Goal: Task Accomplishment & Management: Manage account settings

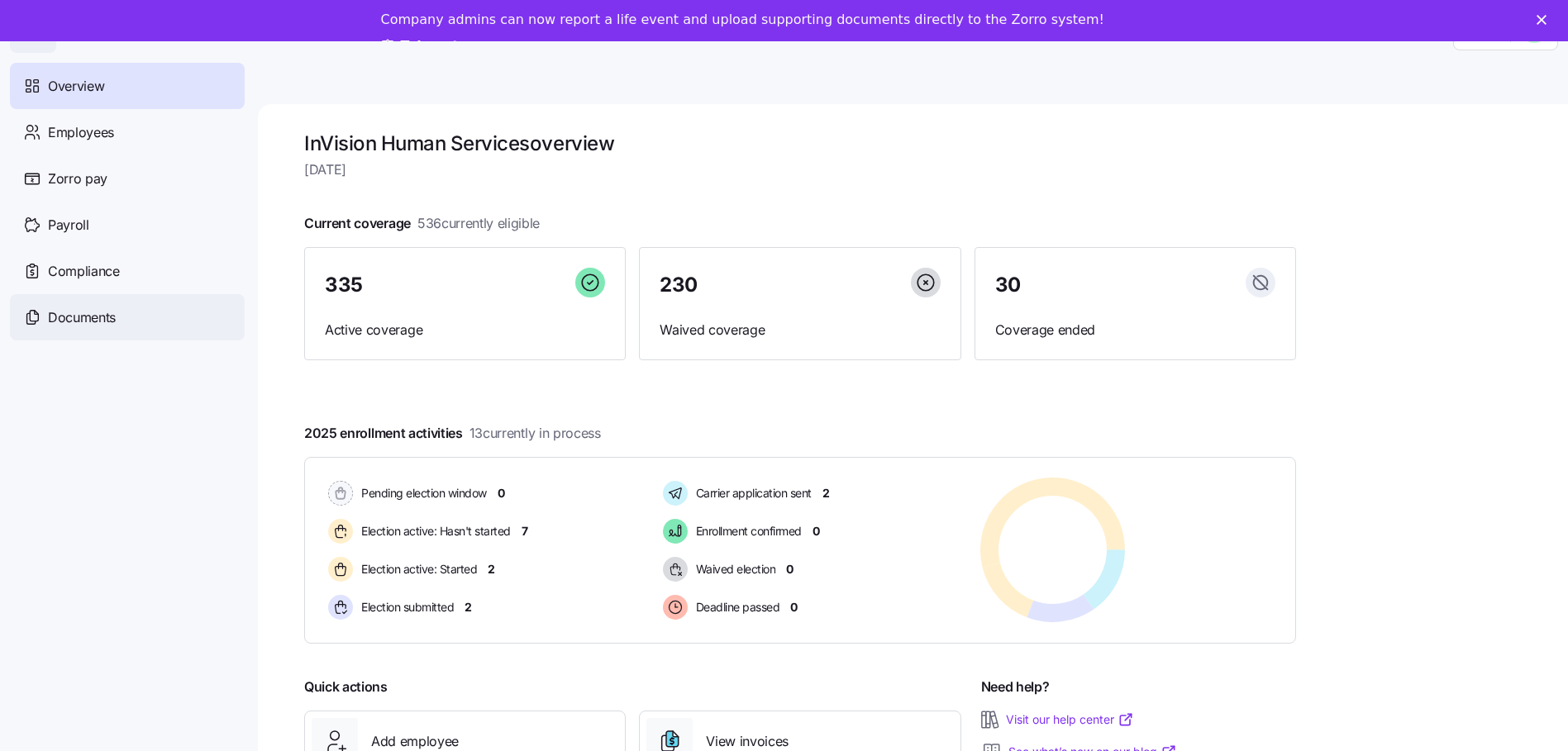
click at [81, 316] on span "Documents" at bounding box center [82, 318] width 68 height 21
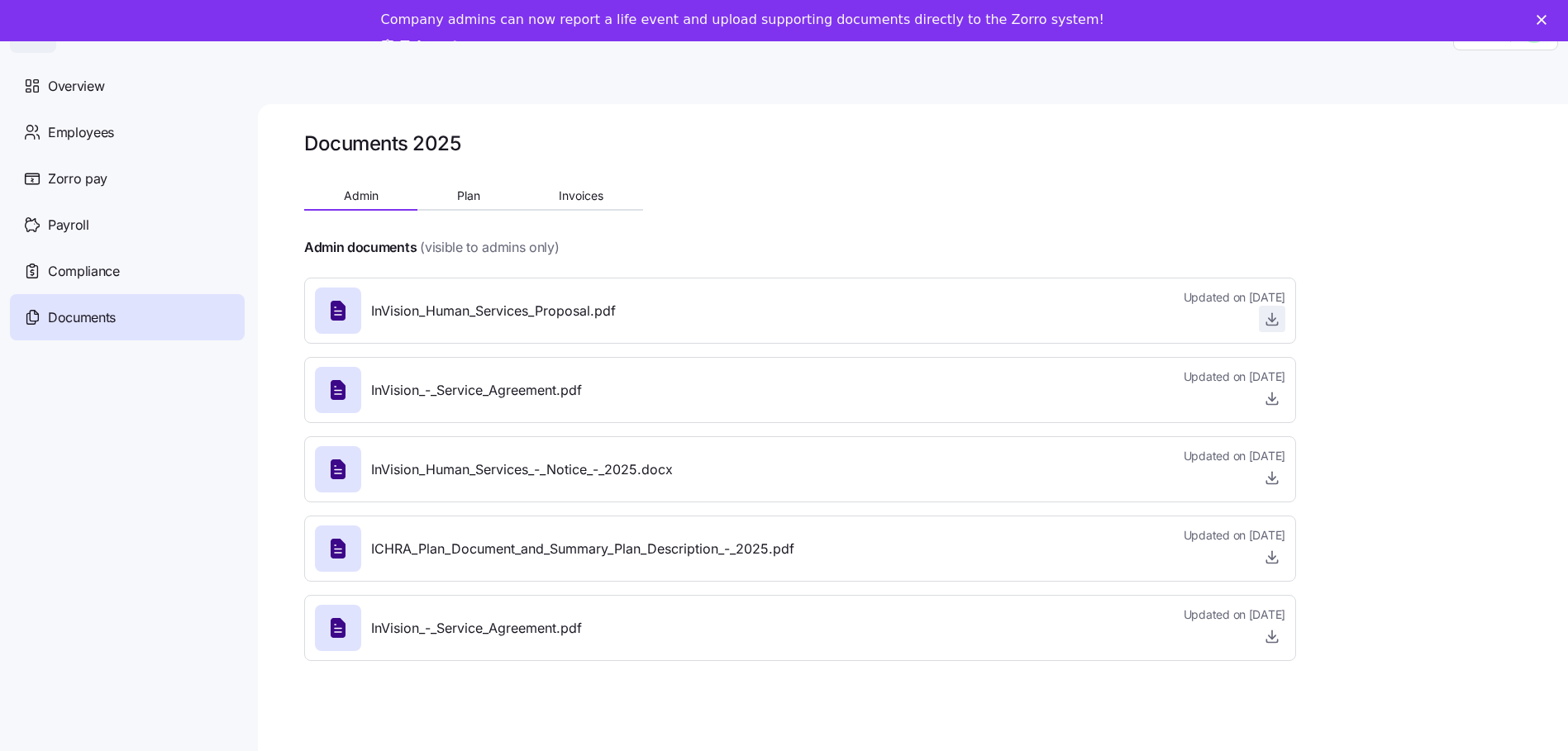
click at [1275, 320] on icon "button" at bounding box center [1271, 318] width 16 height 16
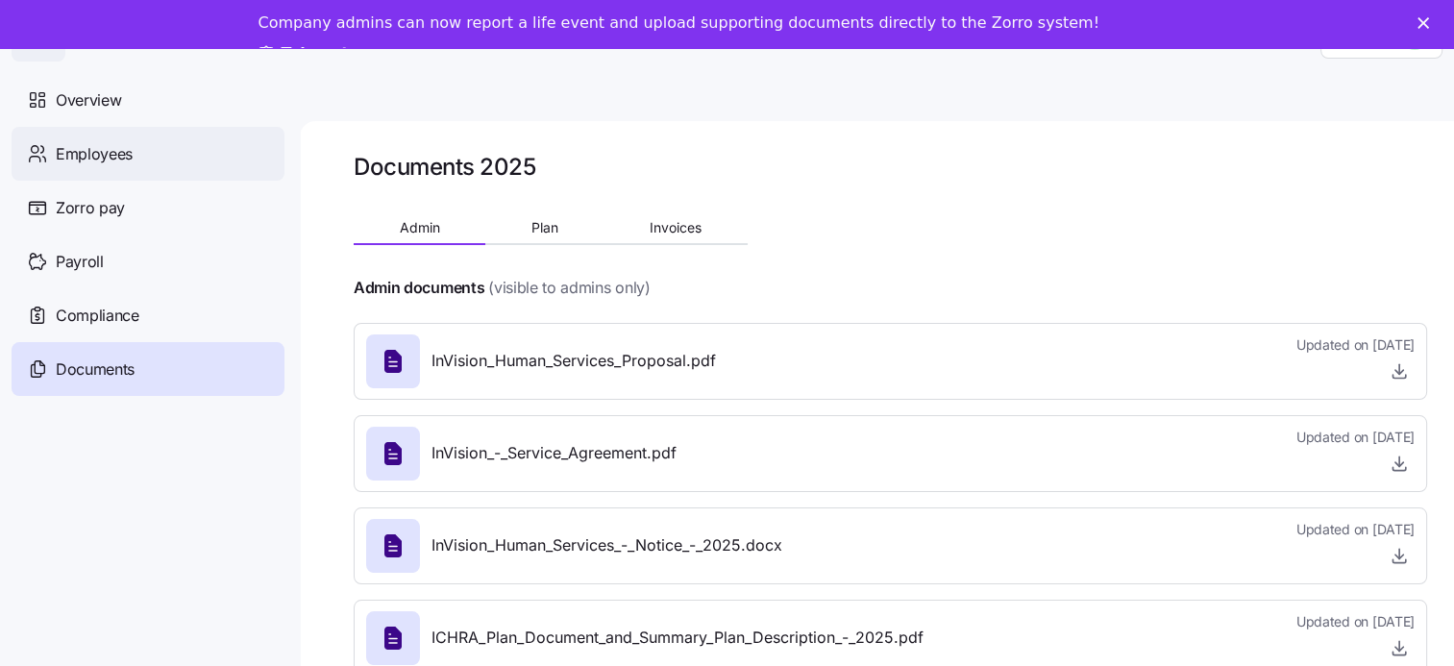
click at [92, 159] on span "Employees" at bounding box center [94, 154] width 77 height 24
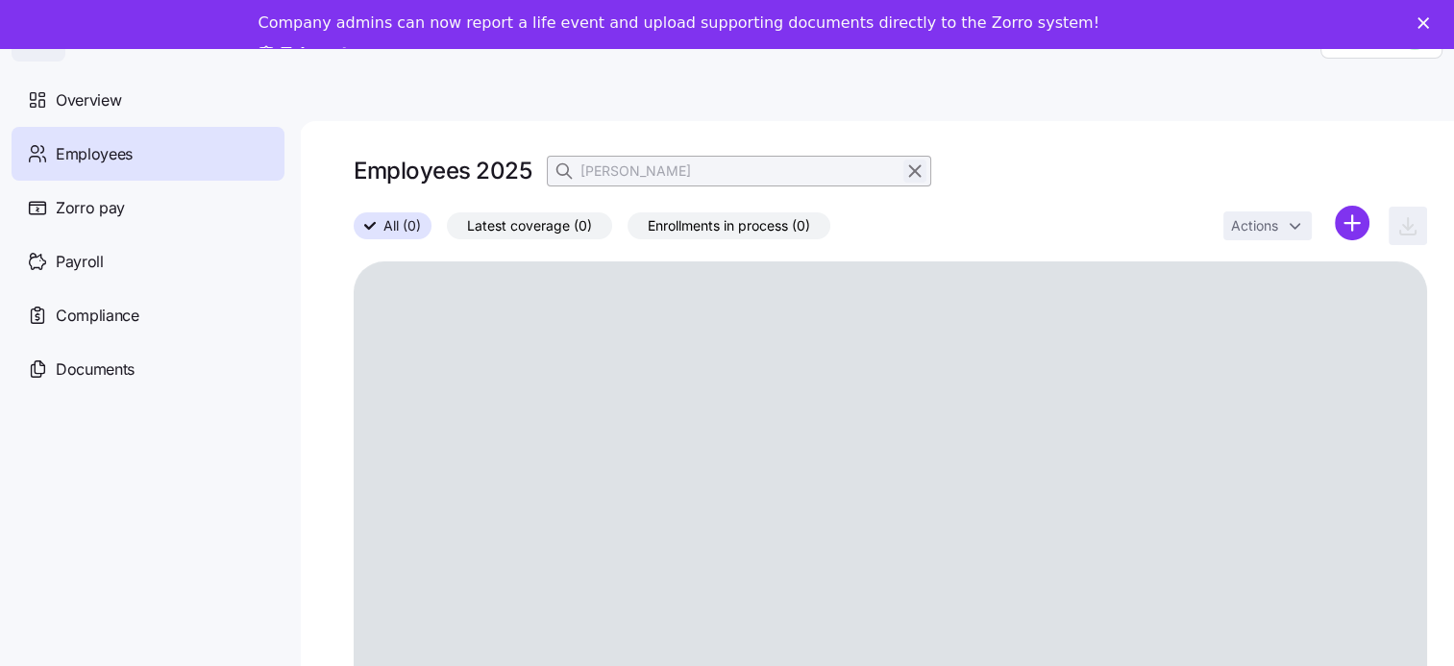
click at [915, 171] on icon "button" at bounding box center [915, 170] width 11 height 11
click at [619, 179] on div "Employees 2025" at bounding box center [891, 171] width 1074 height 38
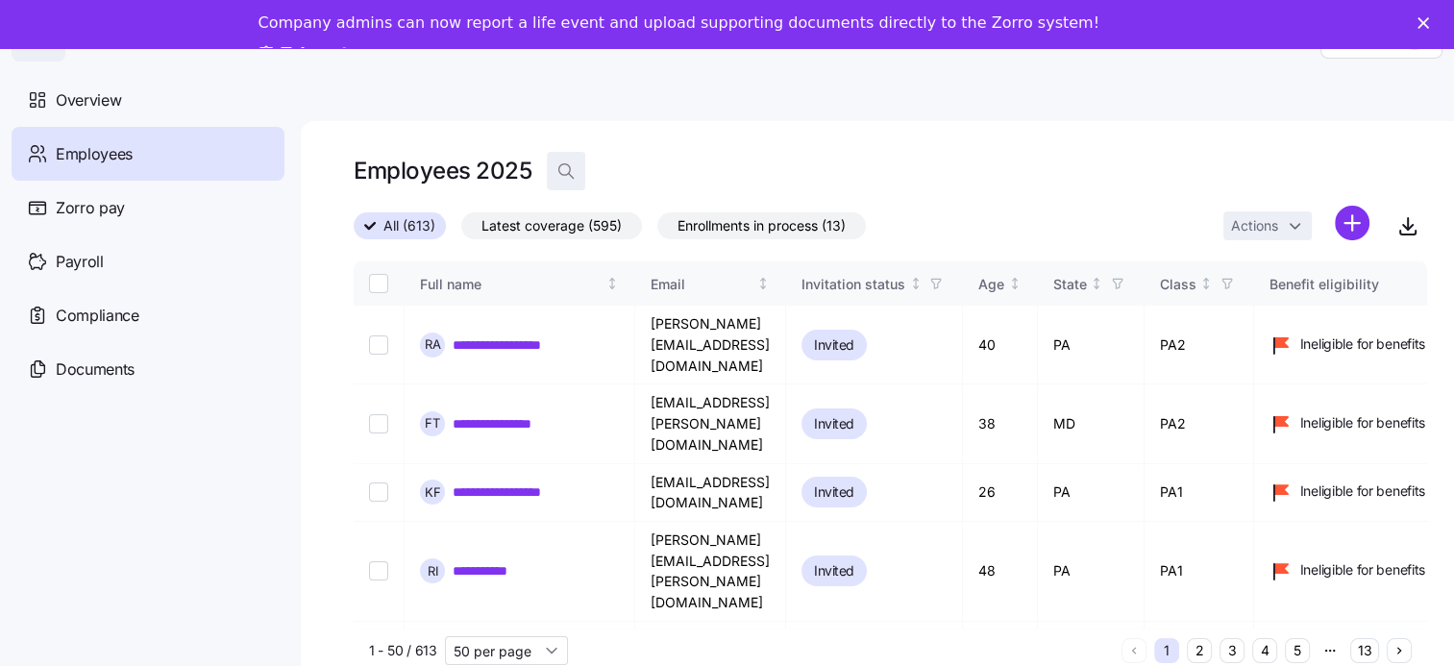
click at [566, 165] on icon "button" at bounding box center [566, 170] width 19 height 19
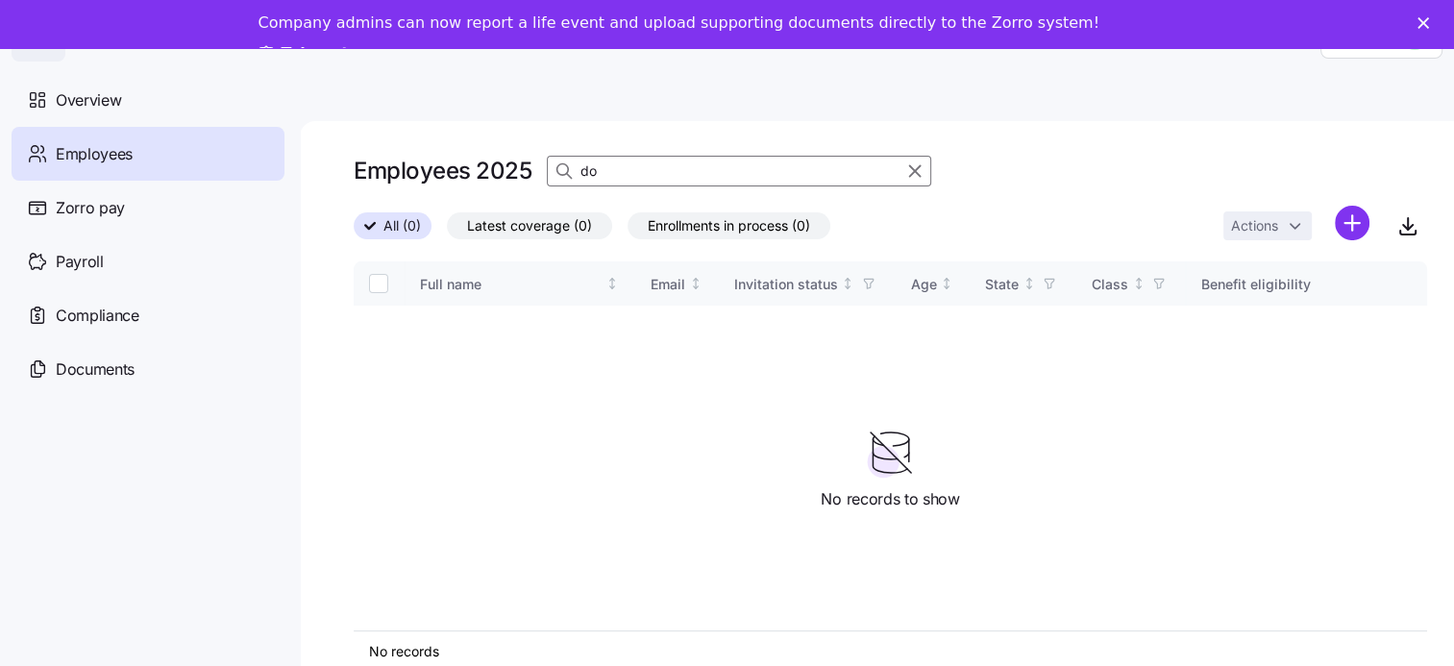
type input "d"
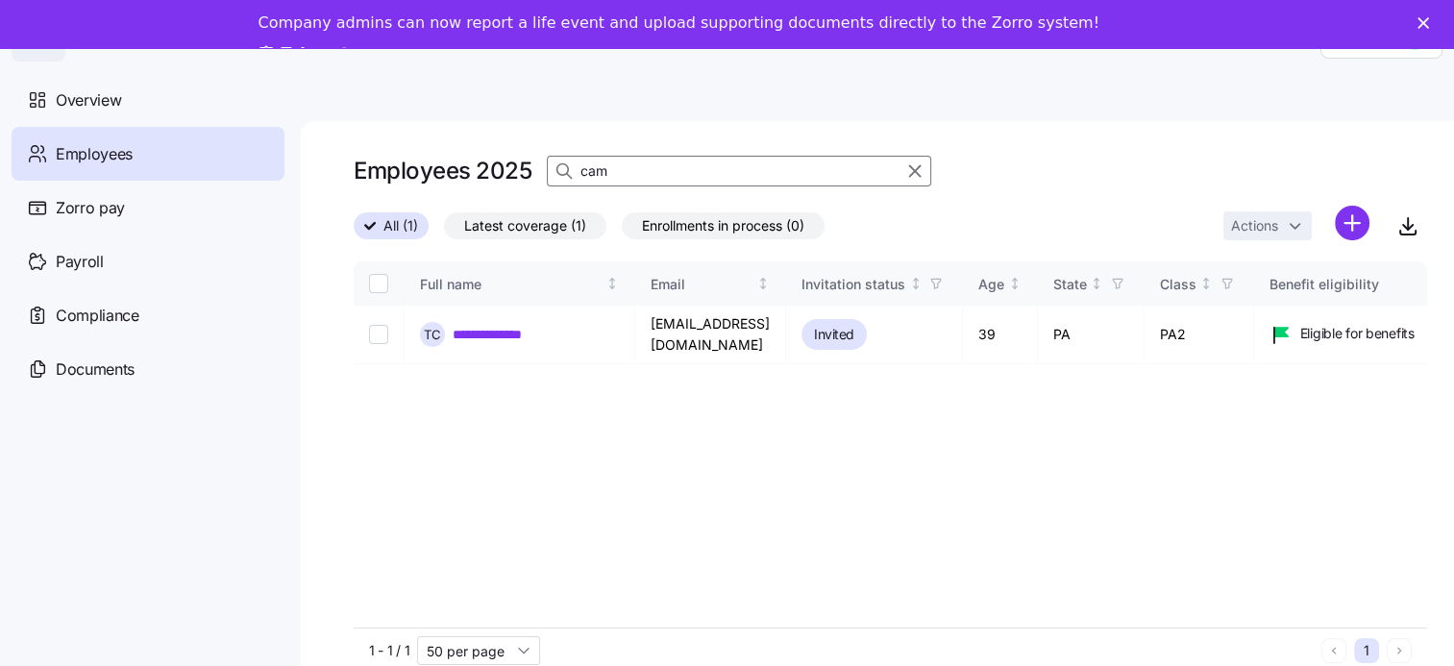
type input "cam"
click at [638, 169] on input "cam" at bounding box center [739, 171] width 385 height 31
